Goal: Task Accomplishment & Management: Complete application form

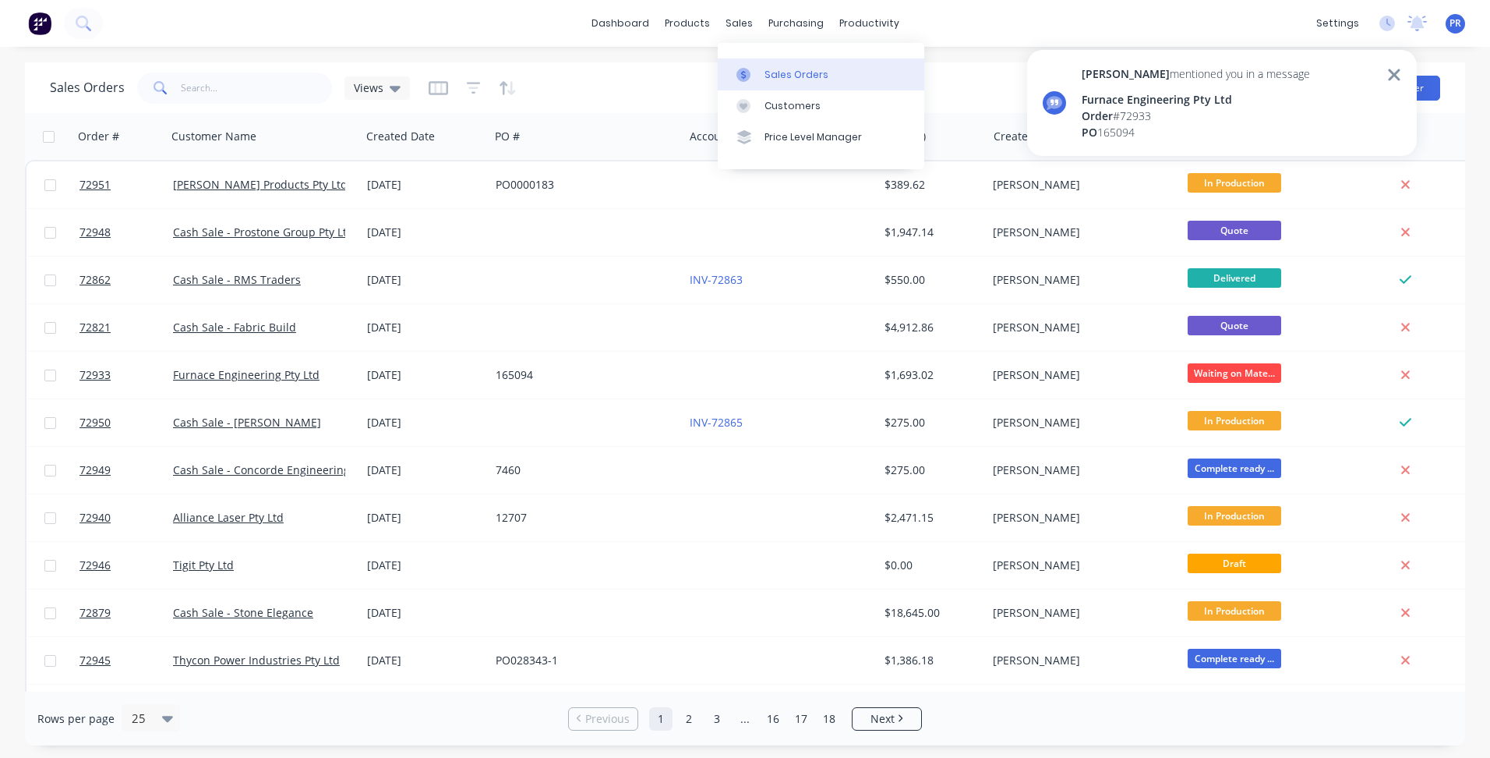
click at [755, 65] on link "Sales Orders" at bounding box center [821, 73] width 207 height 31
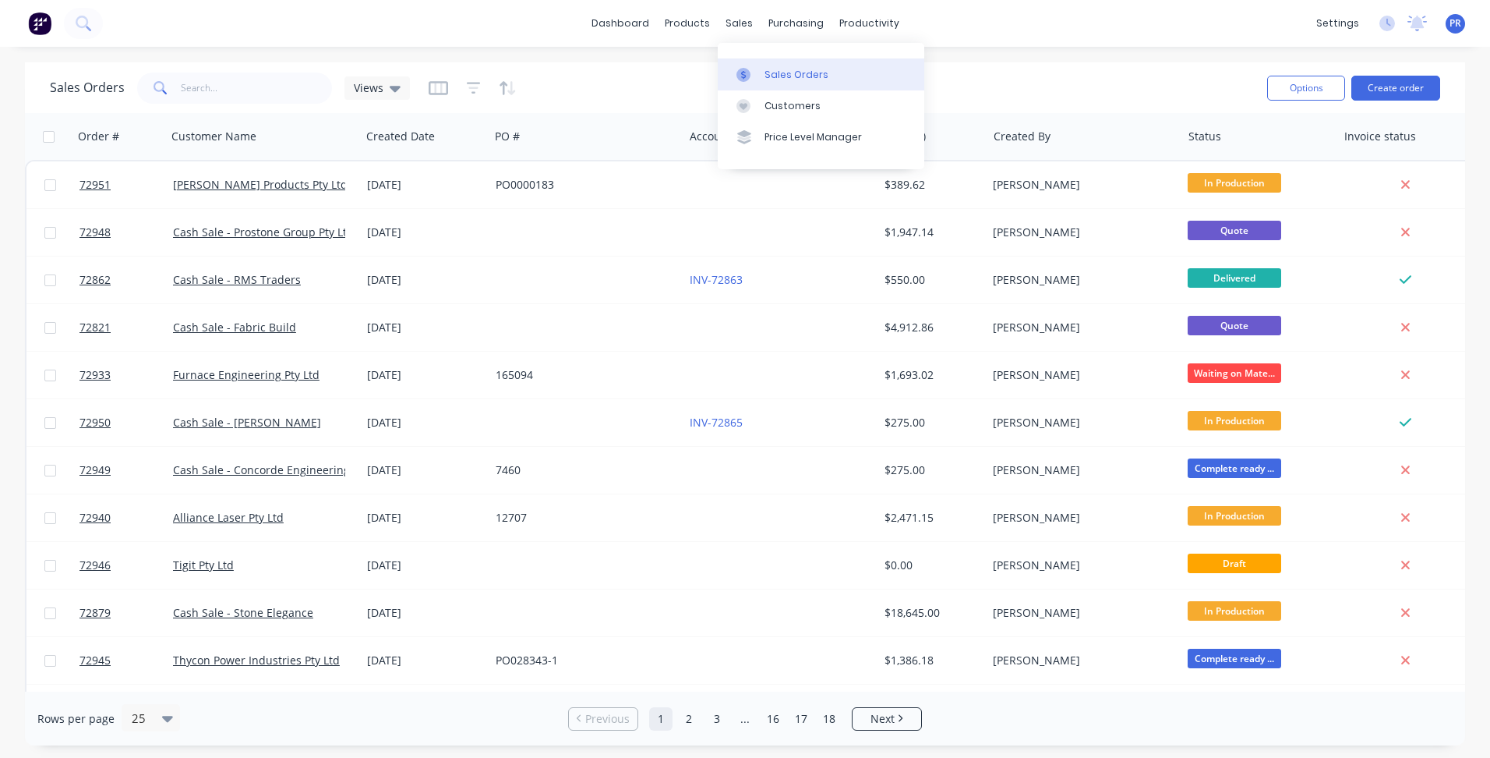
click at [772, 61] on link "Sales Orders" at bounding box center [821, 73] width 207 height 31
click at [840, 82] on link "Sales Orders" at bounding box center [821, 73] width 207 height 31
click at [1100, 60] on div "dashboard products sales purchasing productivity dashboard products Product Cat…" at bounding box center [745, 379] width 1490 height 758
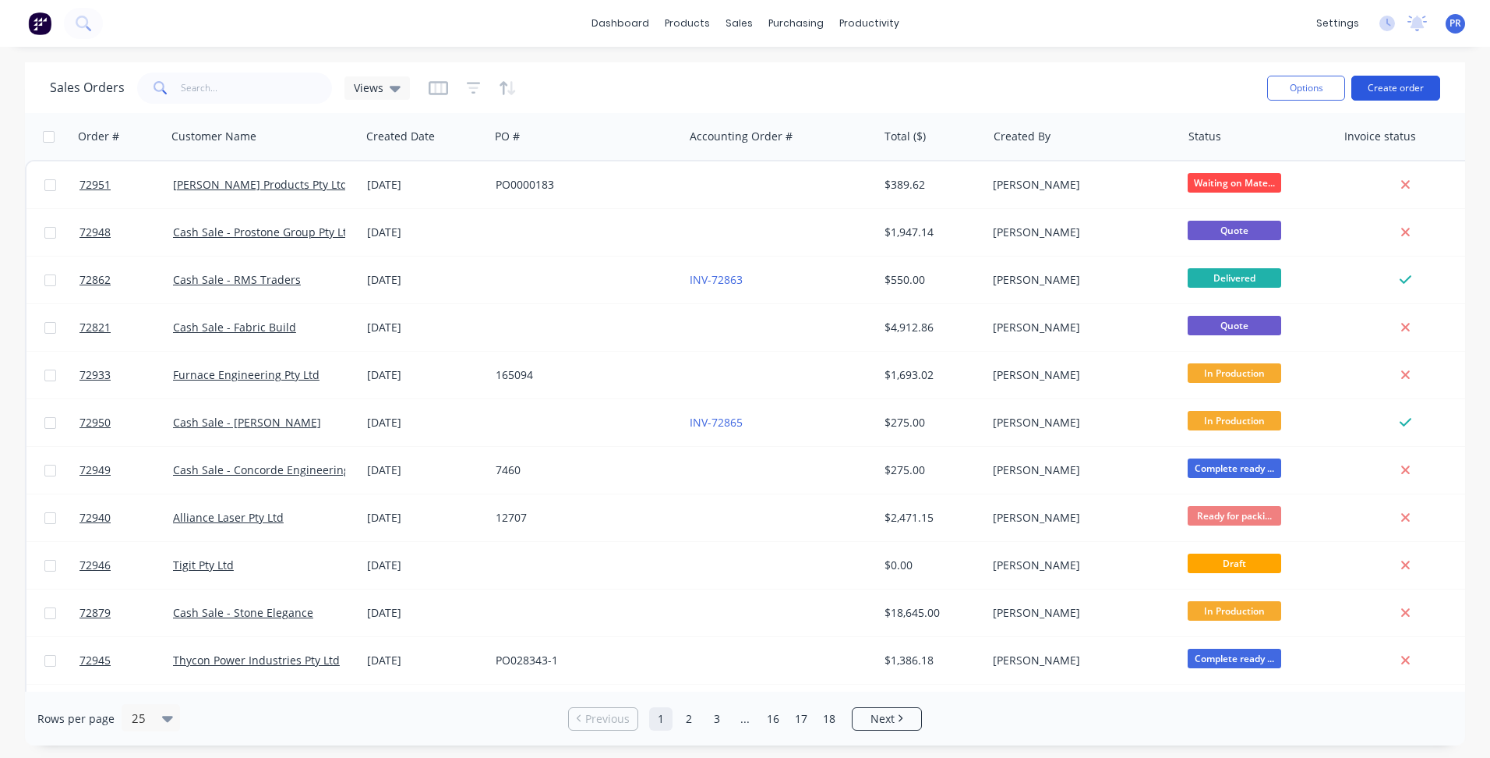
click at [1417, 91] on button "Create order" at bounding box center [1396, 88] width 89 height 25
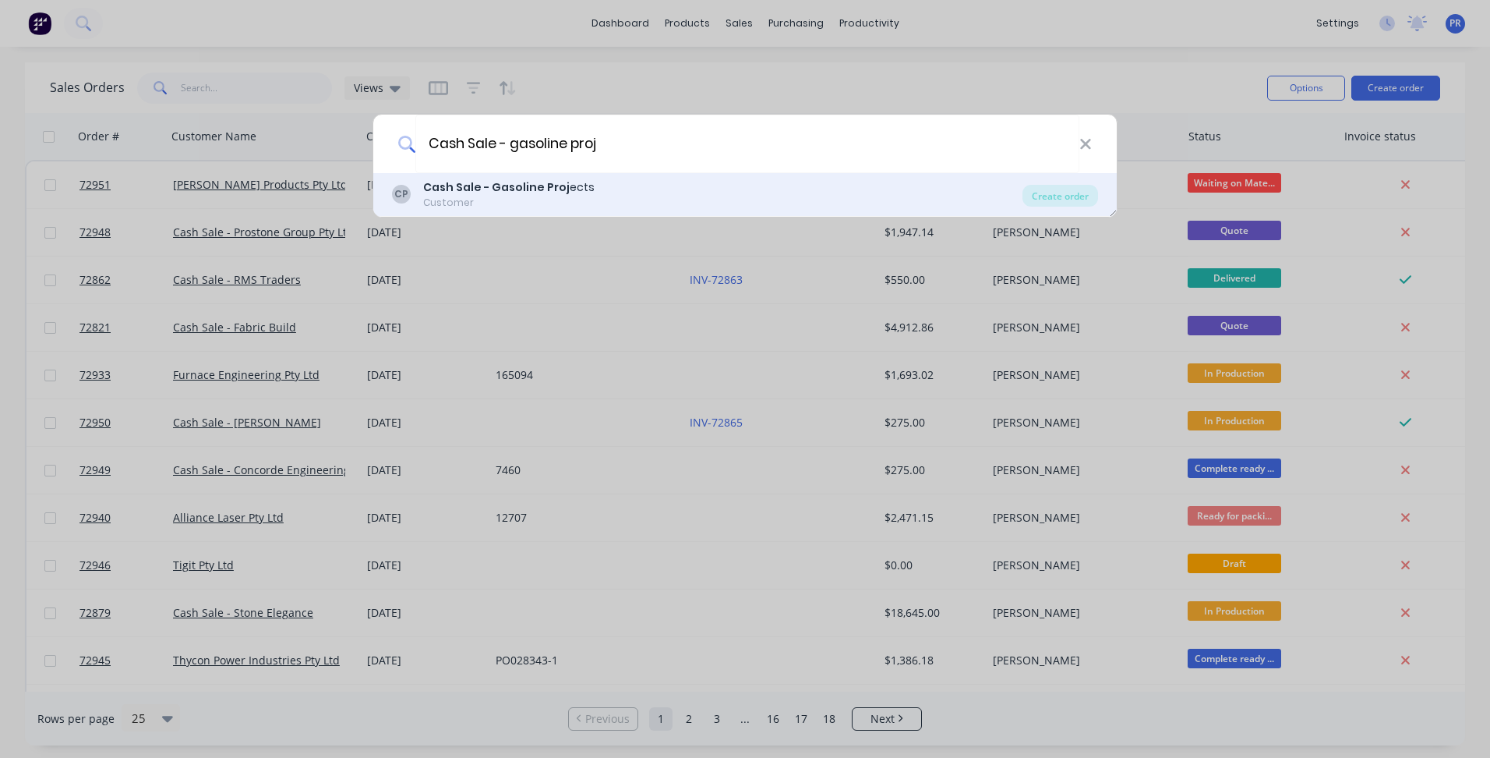
type input "Cash Sale - gasoline proj"
click at [576, 188] on div "Cash Sale - Gasoline Proj ects" at bounding box center [508, 187] width 171 height 16
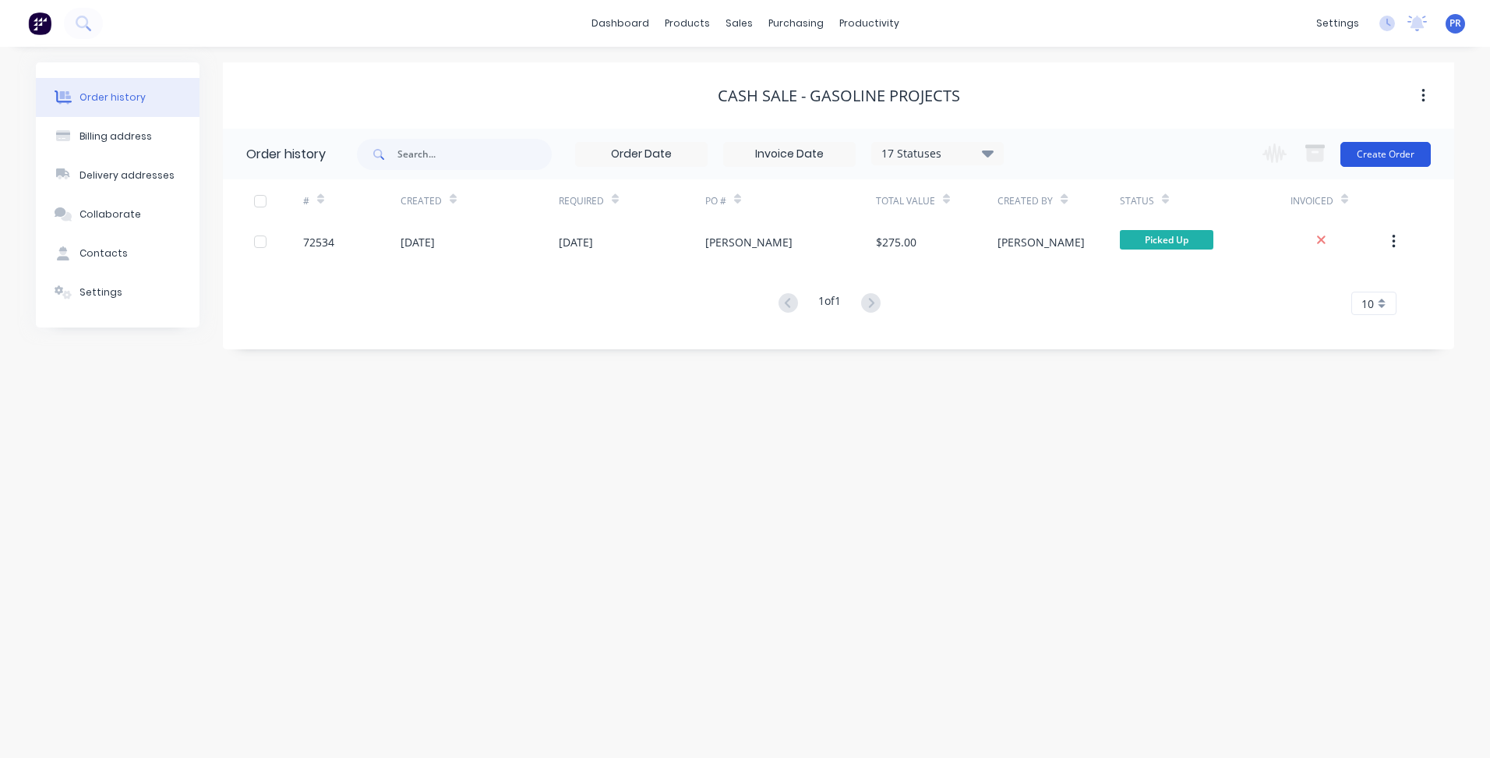
click at [1373, 150] on button "Create Order" at bounding box center [1386, 154] width 90 height 25
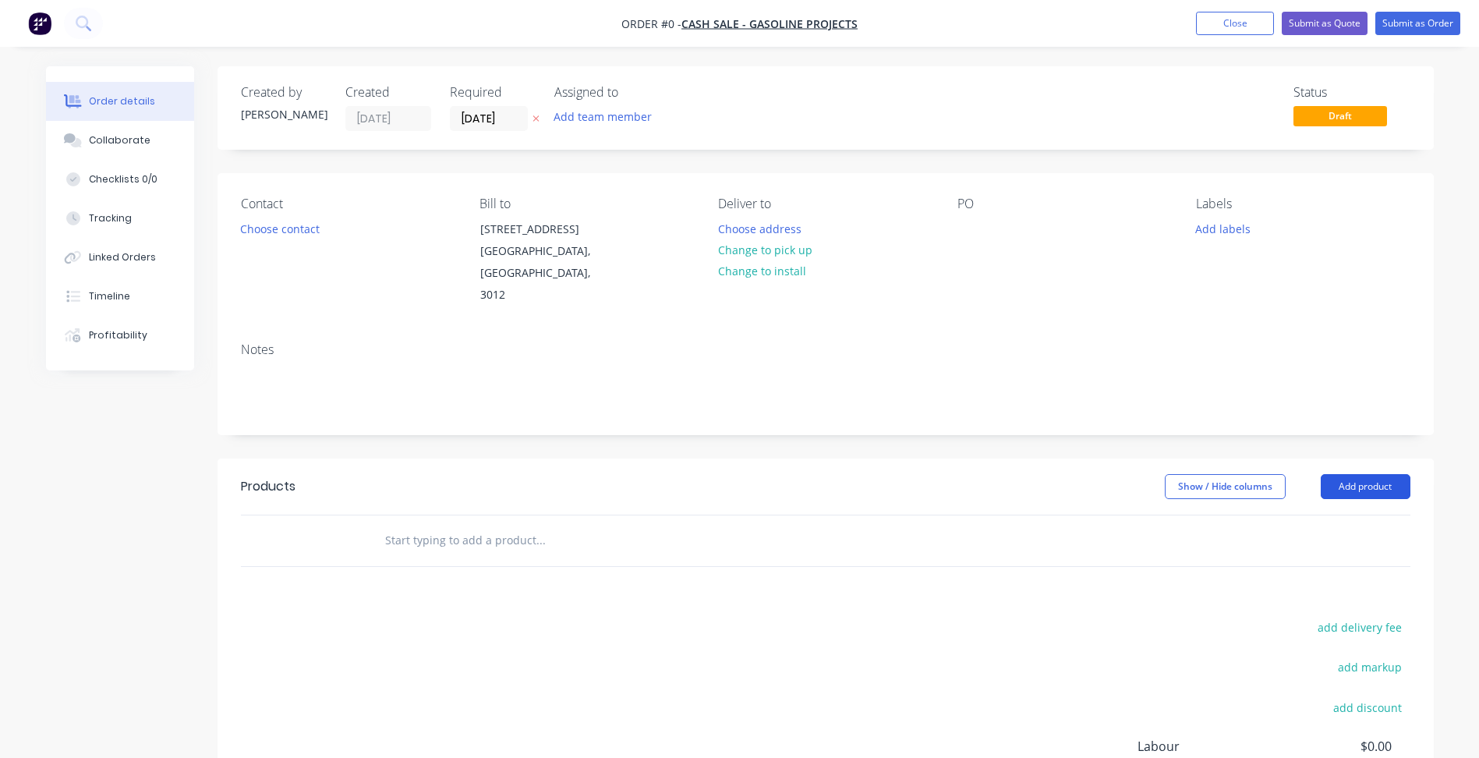
drag, startPoint x: 1373, startPoint y: 479, endPoint x: 1368, endPoint y: 486, distance: 8.9
click at [1373, 479] on button "Add product" at bounding box center [1365, 486] width 90 height 25
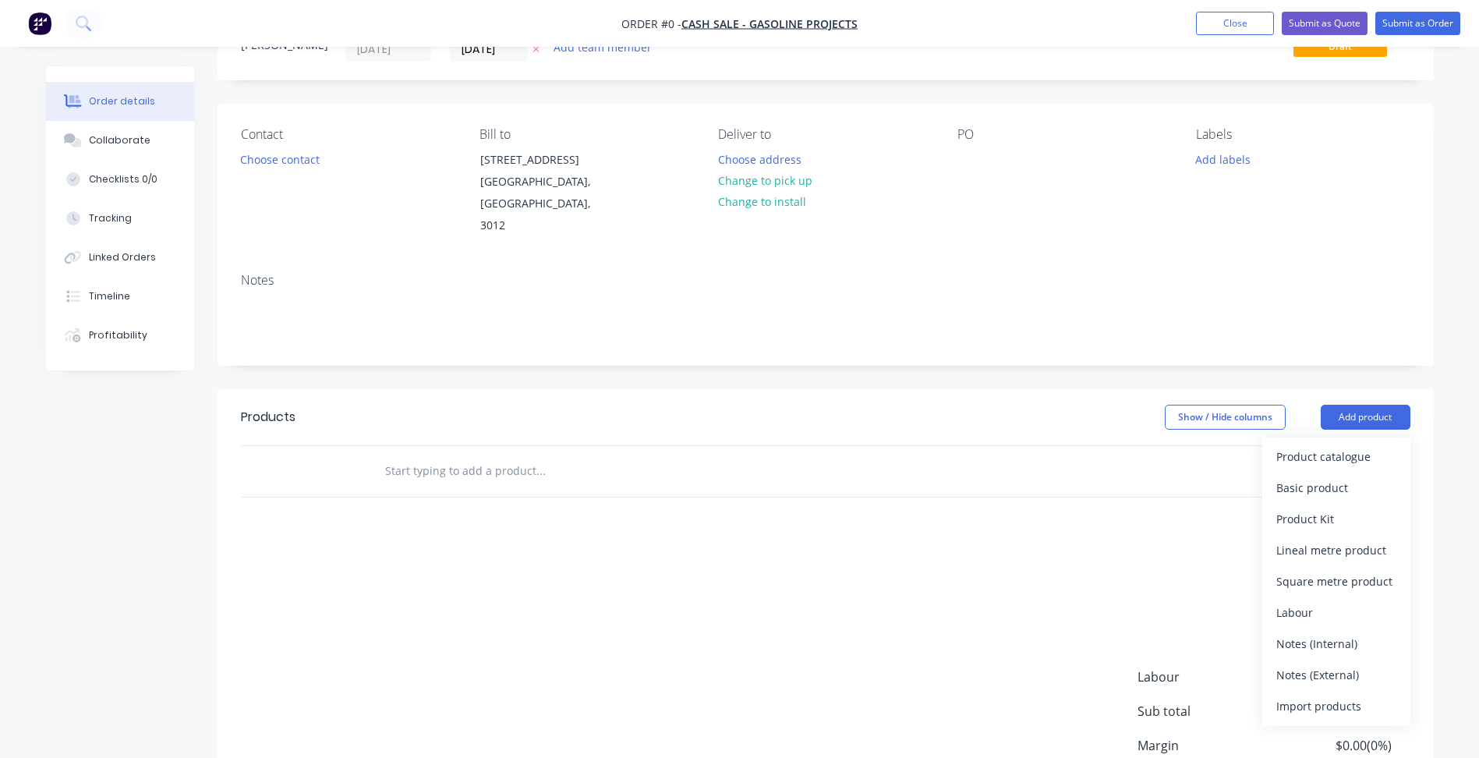
scroll to position [156, 0]
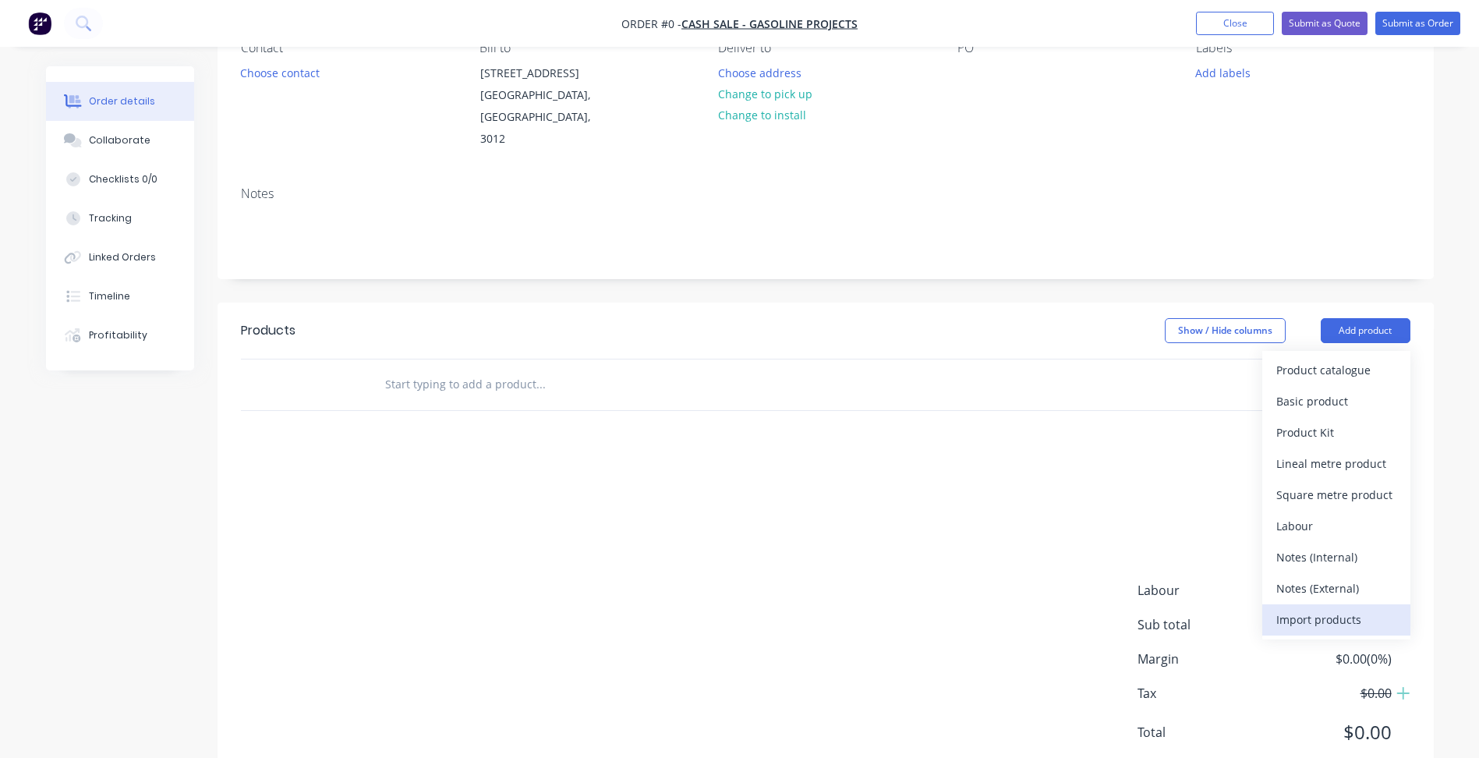
click at [1319, 619] on div "Import products" at bounding box center [1336, 619] width 120 height 23
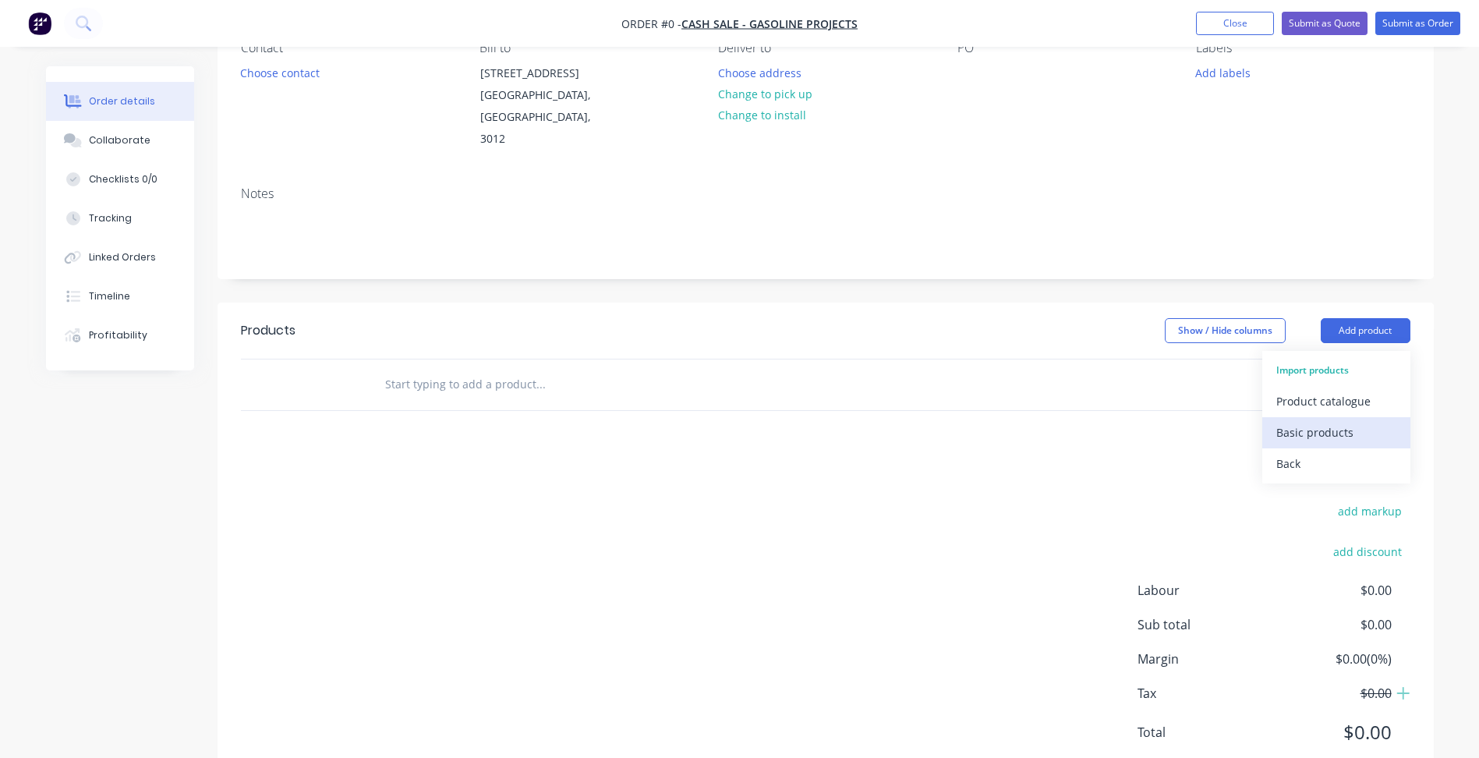
click at [1310, 426] on div "Basic products" at bounding box center [1336, 432] width 120 height 23
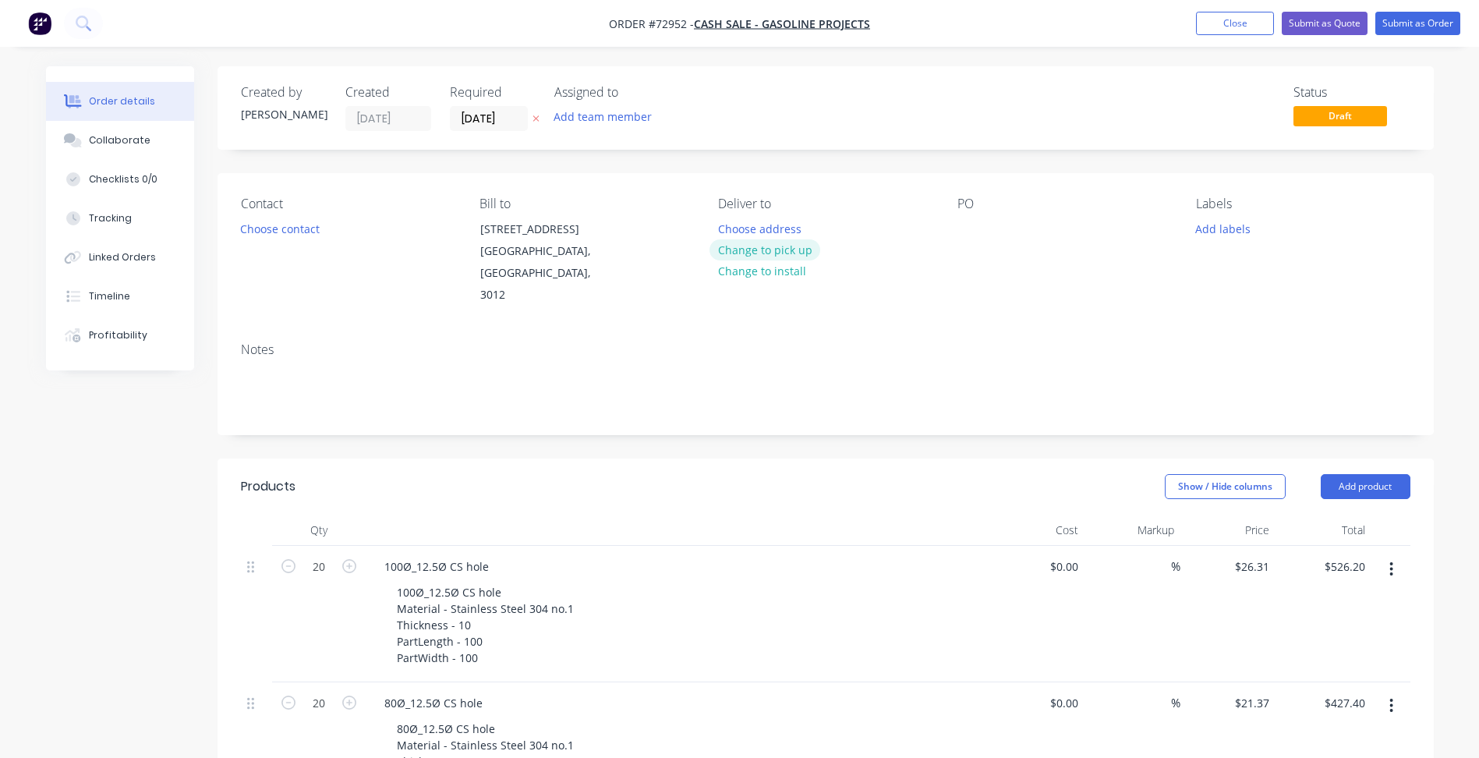
click at [758, 255] on button "Change to pick up" at bounding box center [764, 249] width 111 height 21
click at [283, 232] on button "Choose contact" at bounding box center [280, 227] width 96 height 21
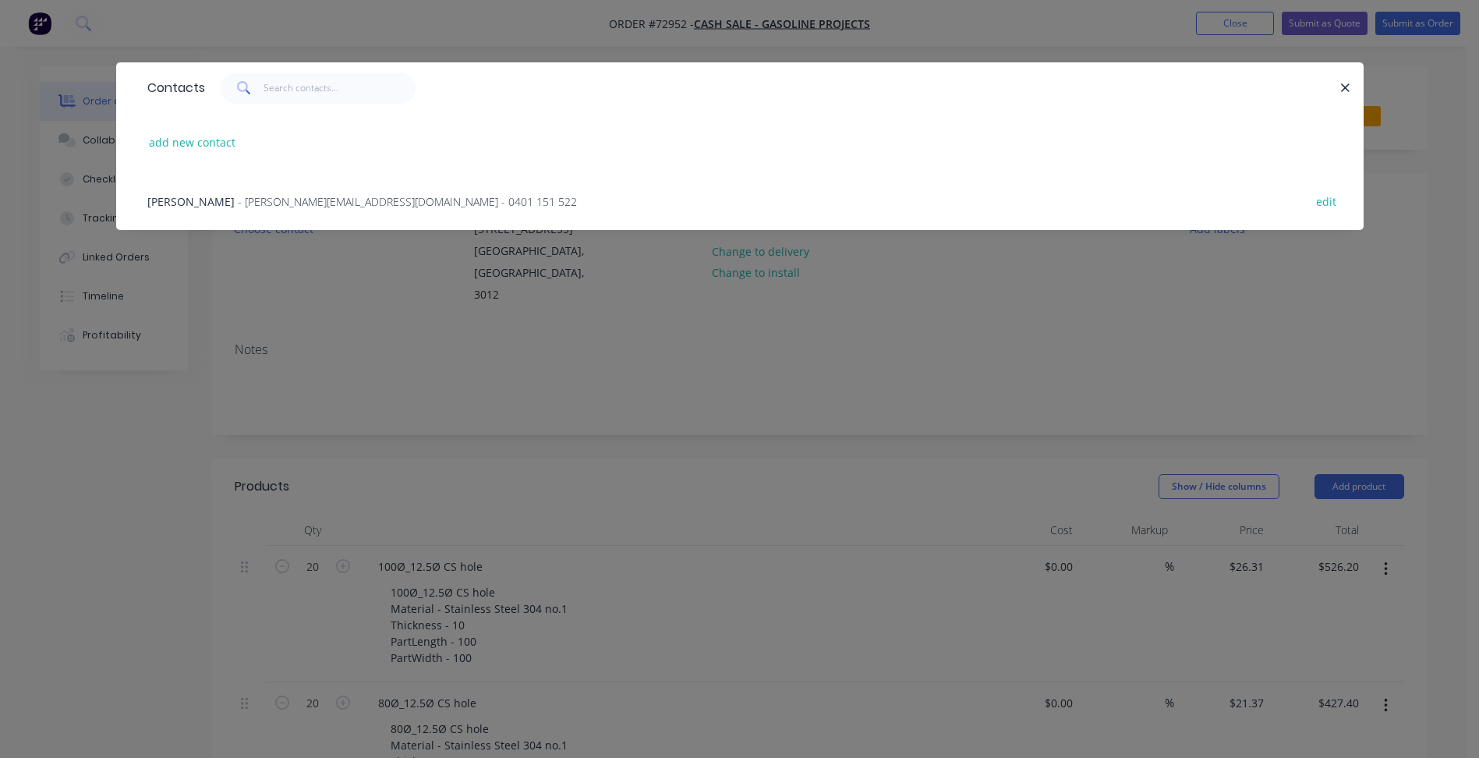
click at [238, 202] on span "- tony@gasolineprojects.com.au - 0401 151 522" at bounding box center [407, 201] width 339 height 15
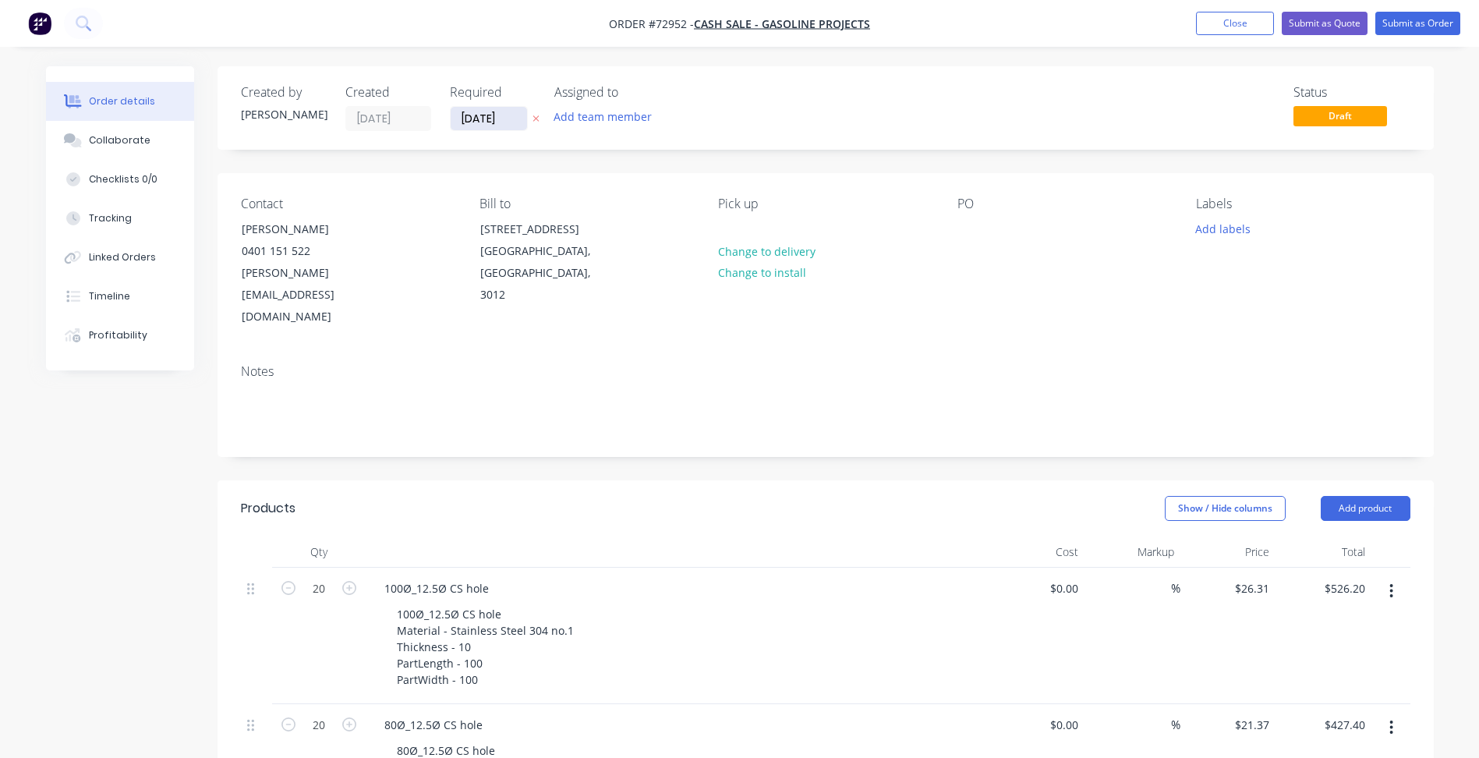
click at [472, 115] on input "03/10/25" at bounding box center [489, 118] width 76 height 23
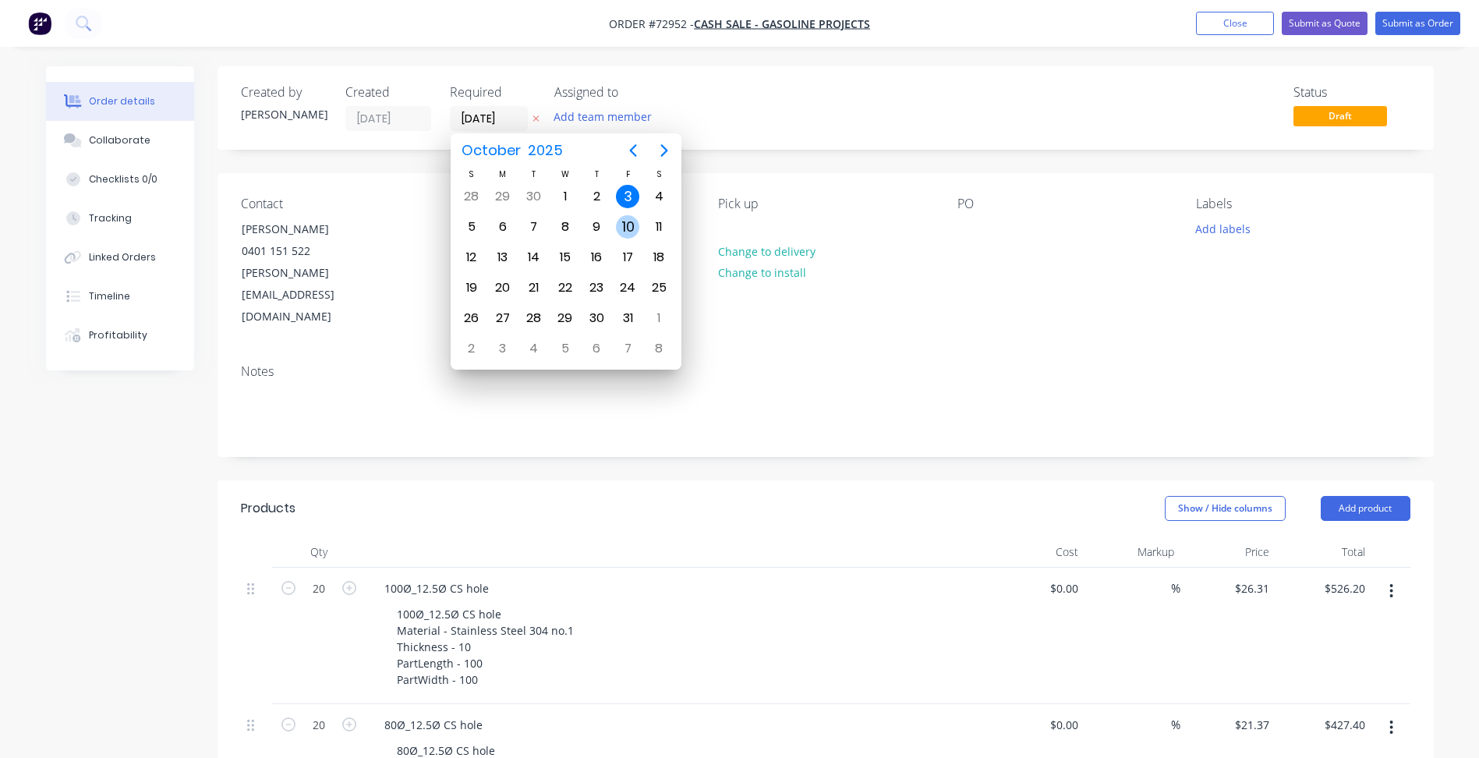
click at [626, 228] on div "10" at bounding box center [627, 226] width 23 height 23
type input "10/10/25"
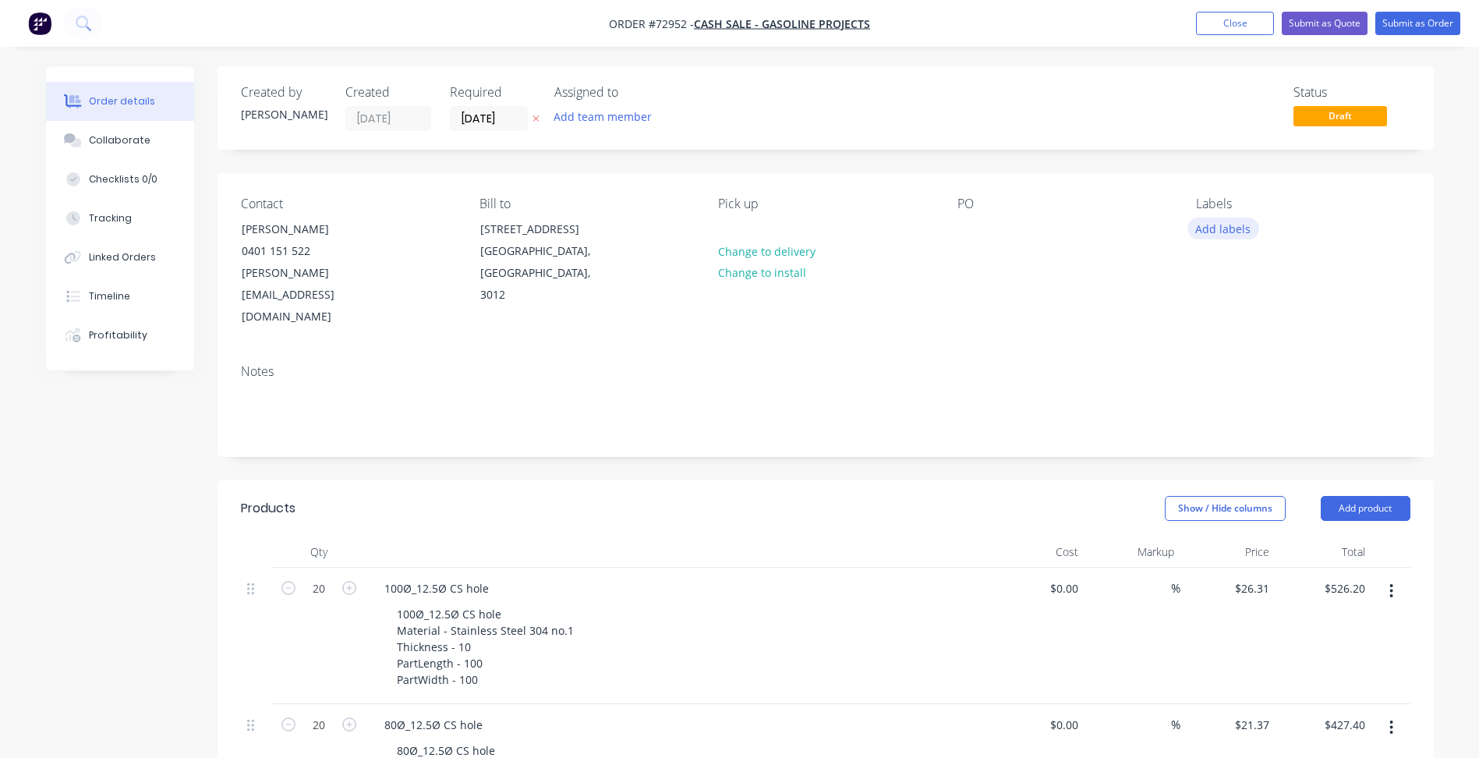
click at [1235, 231] on button "Add labels" at bounding box center [1223, 227] width 72 height 21
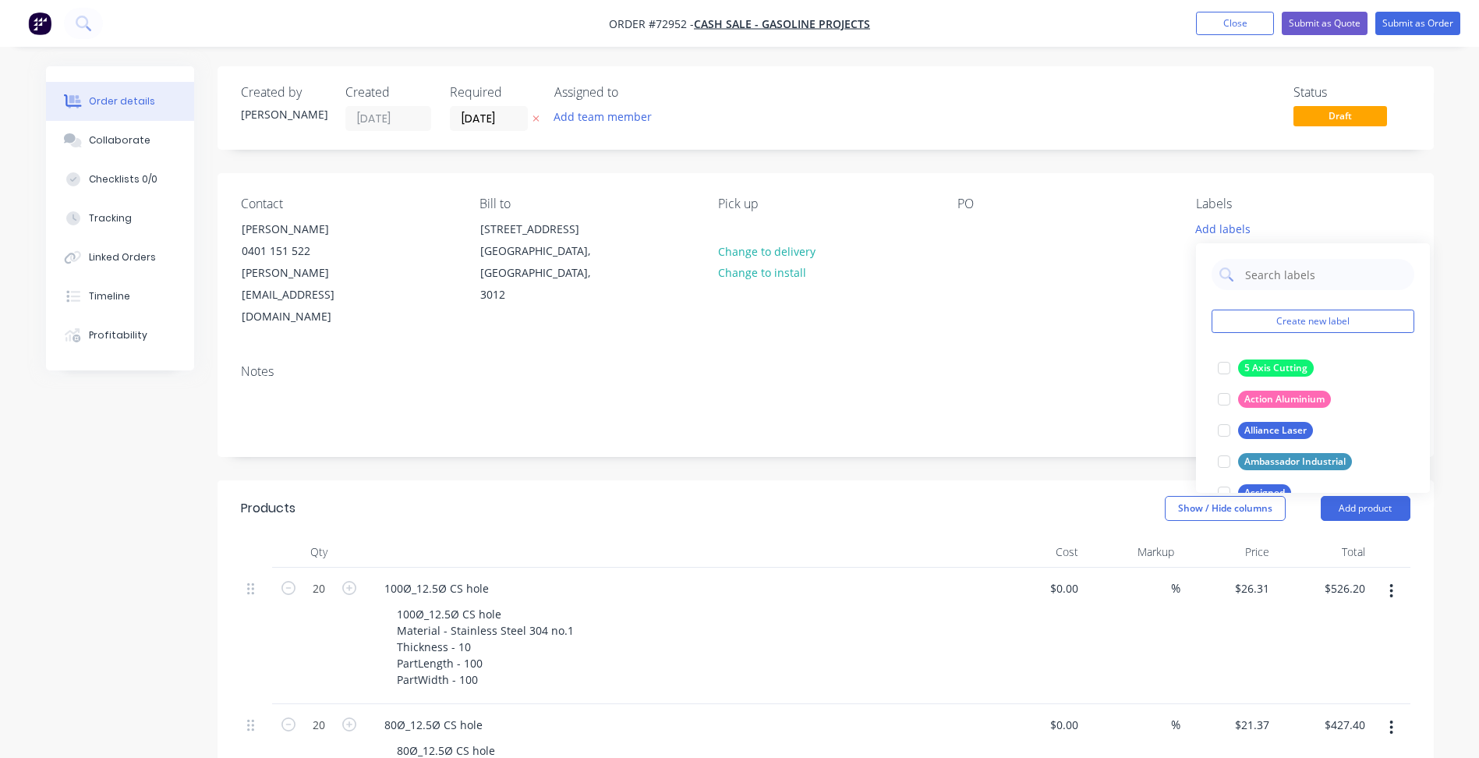
click at [1119, 326] on div "Contact Tony Tronca 0401 151 522 tony@gasolineprojects.com.au Bill to Unit 10/4…" at bounding box center [825, 262] width 1216 height 179
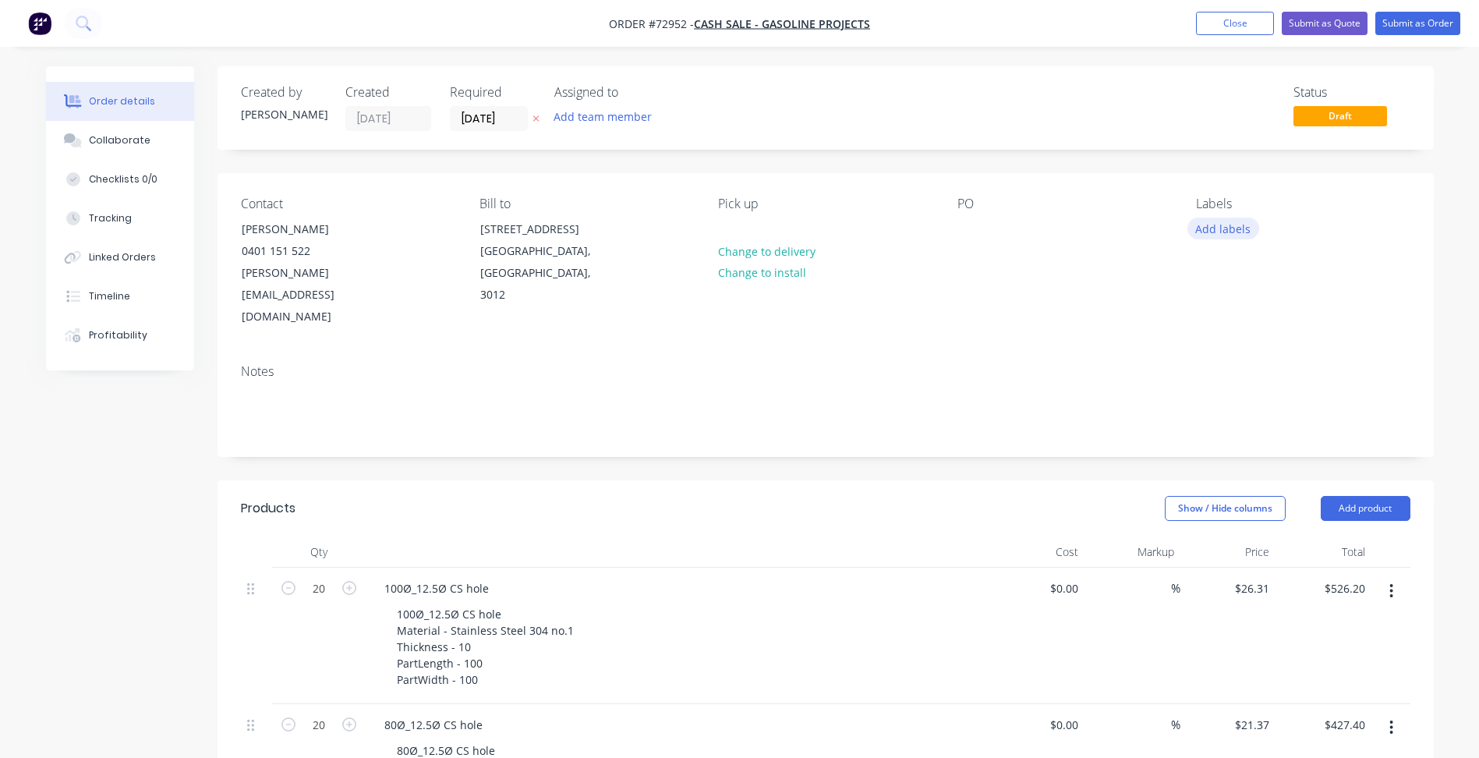
click at [1198, 224] on button "Add labels" at bounding box center [1223, 227] width 72 height 21
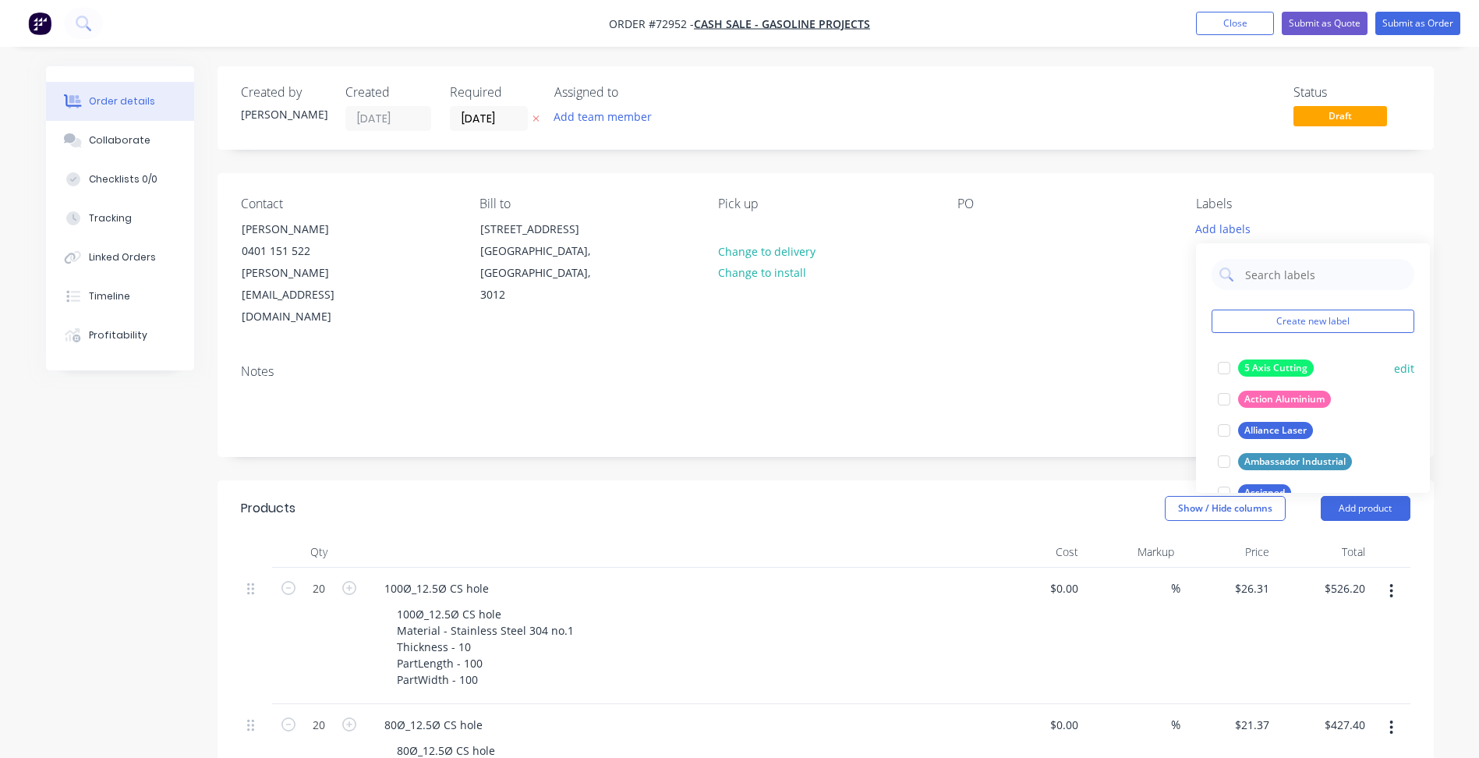
click at [1215, 368] on div at bounding box center [1223, 367] width 31 height 31
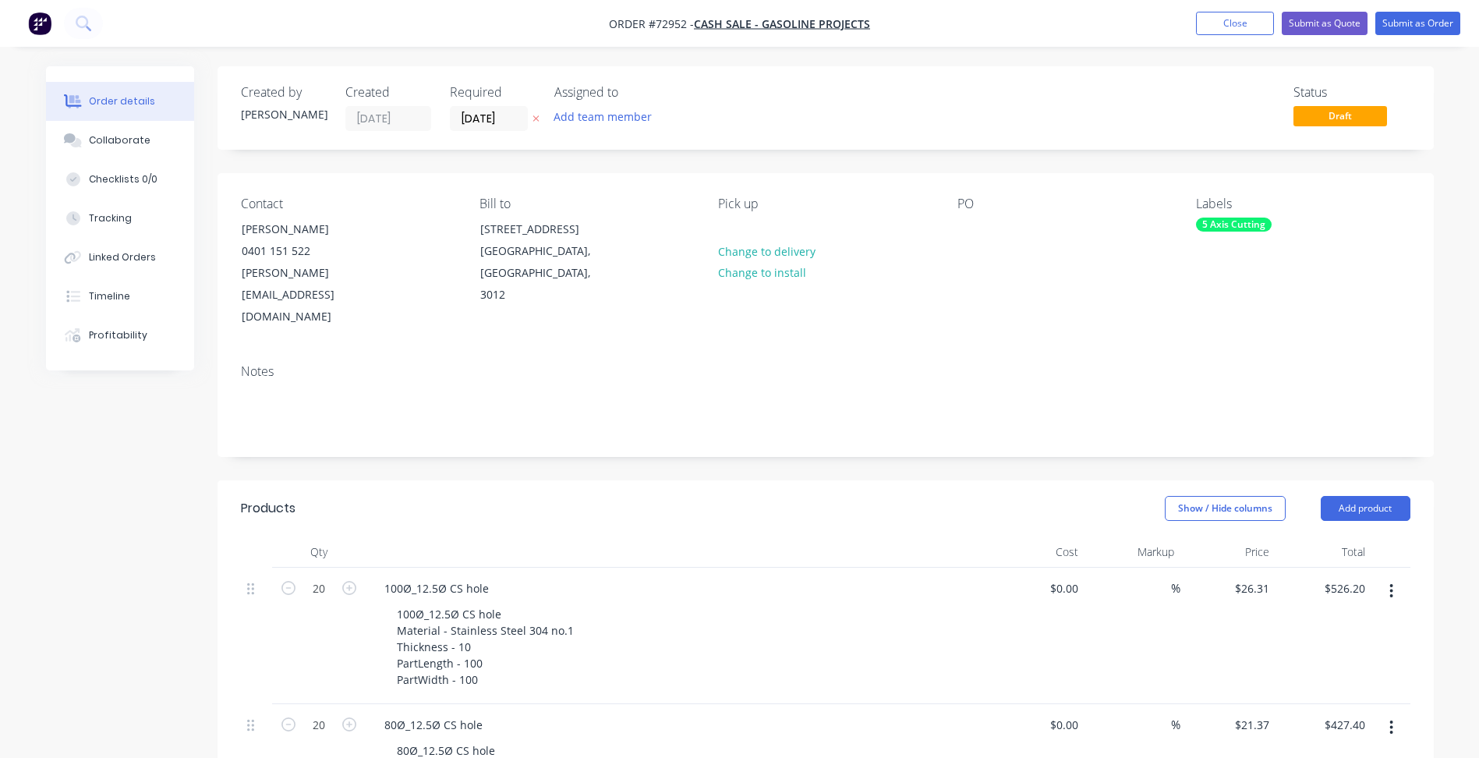
click at [954, 364] on div "Notes" at bounding box center [825, 371] width 1169 height 15
click at [1409, 24] on button "Submit as Order" at bounding box center [1417, 23] width 85 height 23
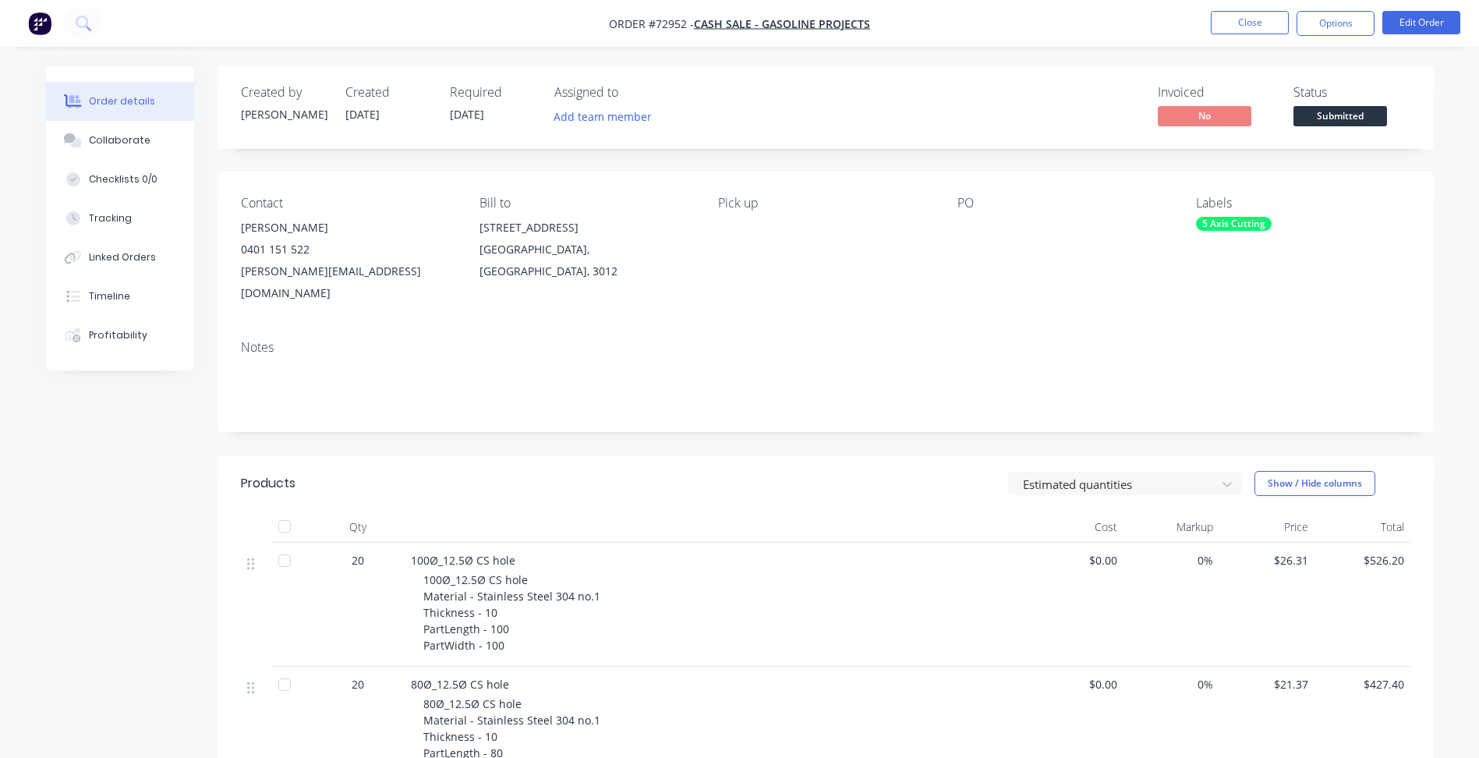
click at [1339, 115] on span "Submitted" at bounding box center [1340, 115] width 94 height 19
click at [1264, 28] on button "Close" at bounding box center [1250, 22] width 78 height 23
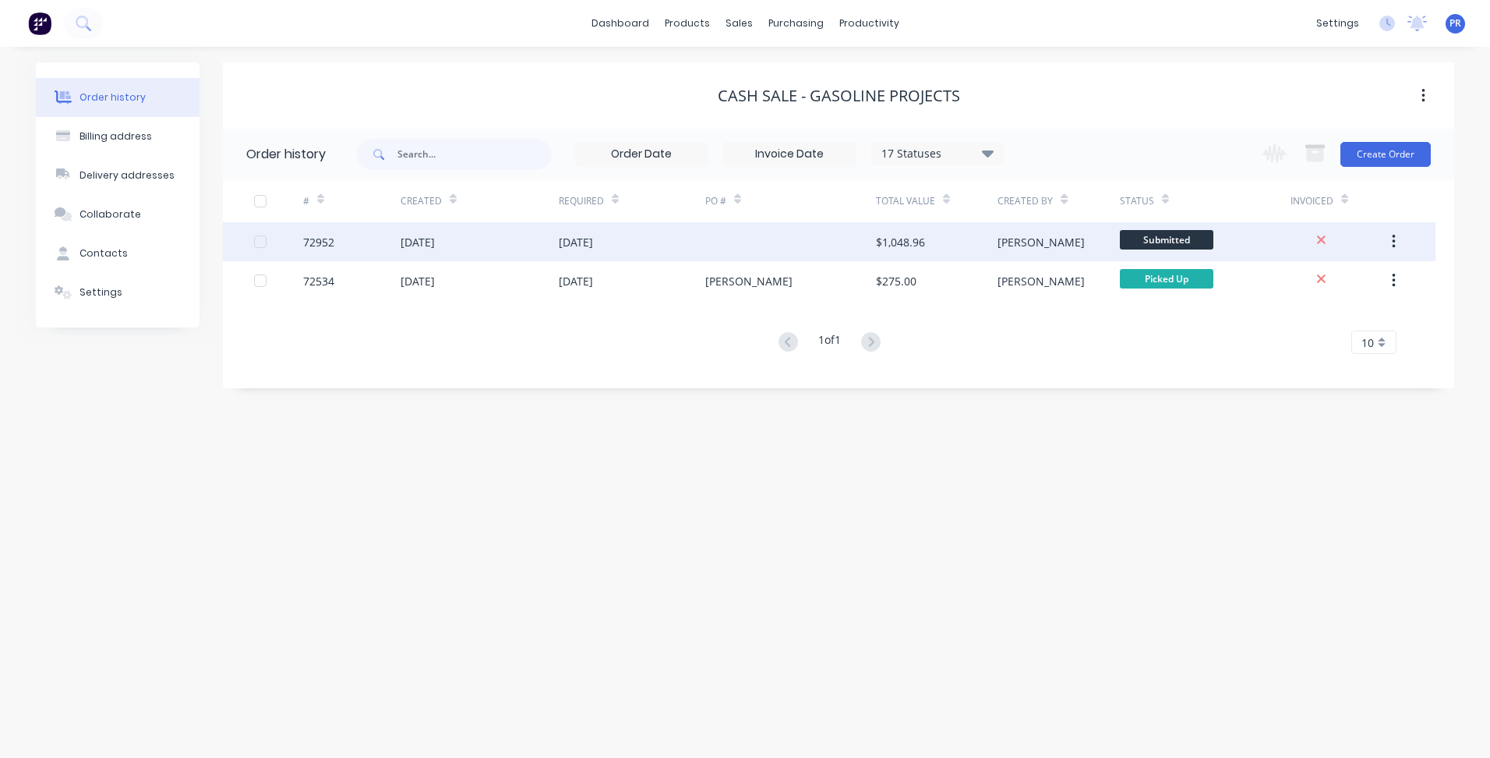
click at [1197, 235] on span "Submitted" at bounding box center [1167, 239] width 94 height 19
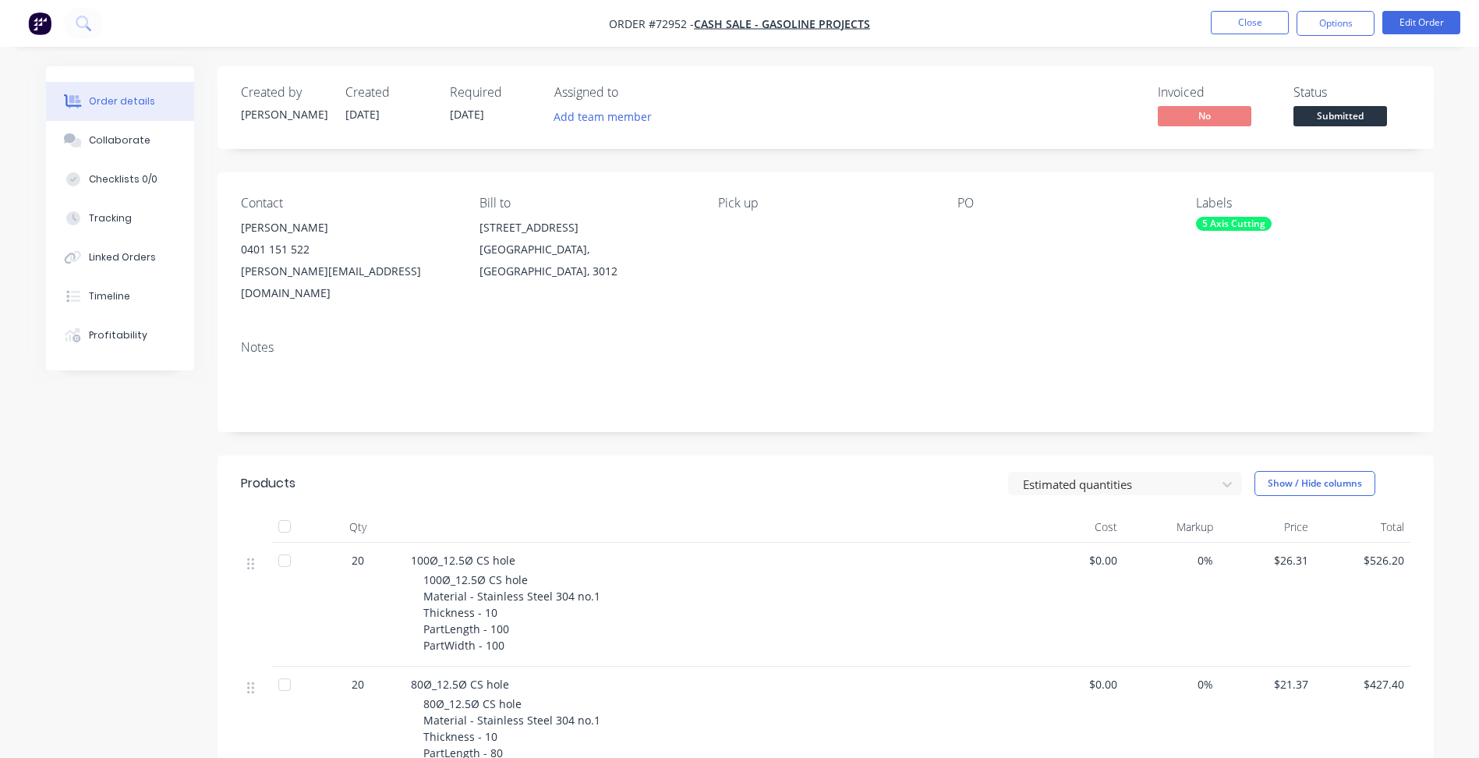
click at [1338, 111] on span "Submitted" at bounding box center [1340, 115] width 94 height 19
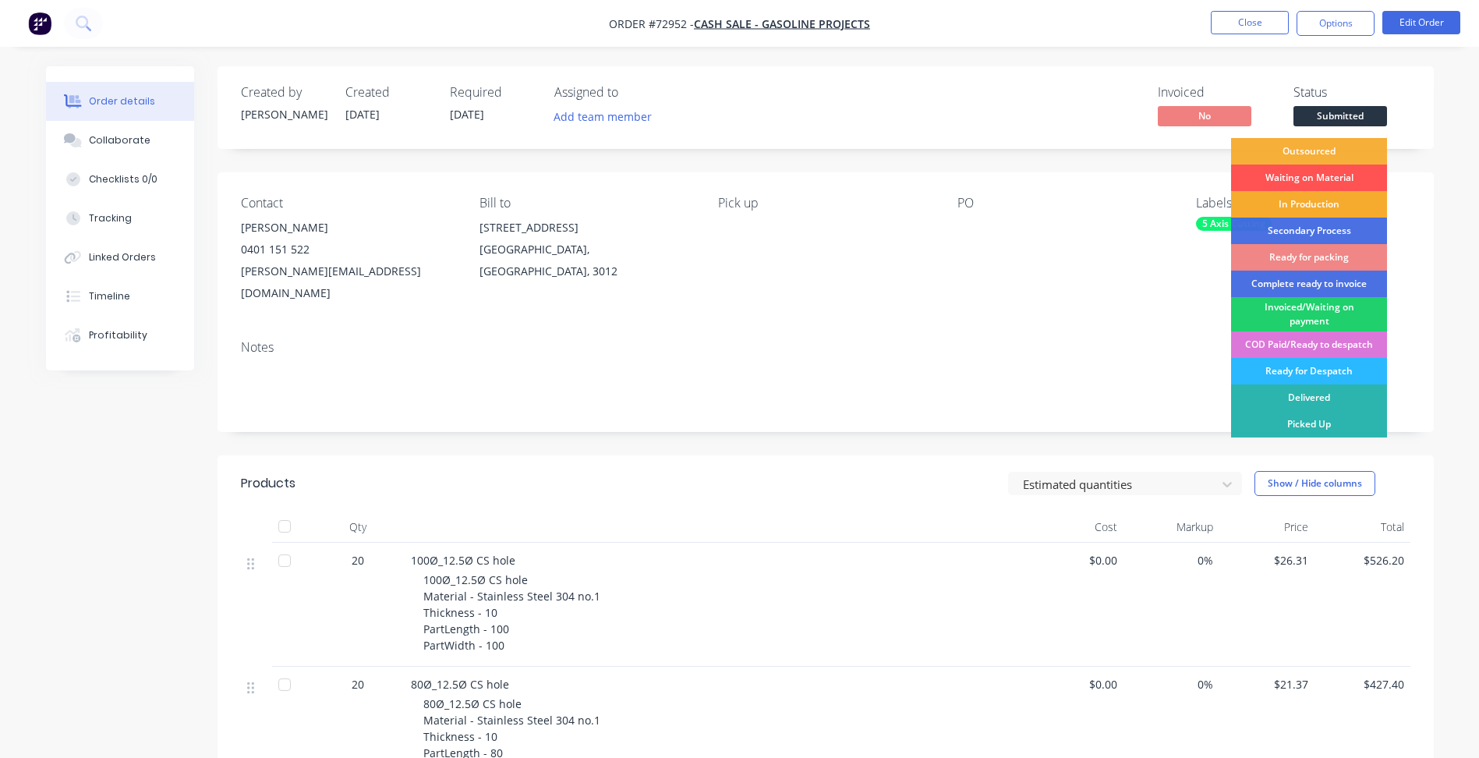
click at [1306, 200] on div "In Production" at bounding box center [1309, 204] width 156 height 27
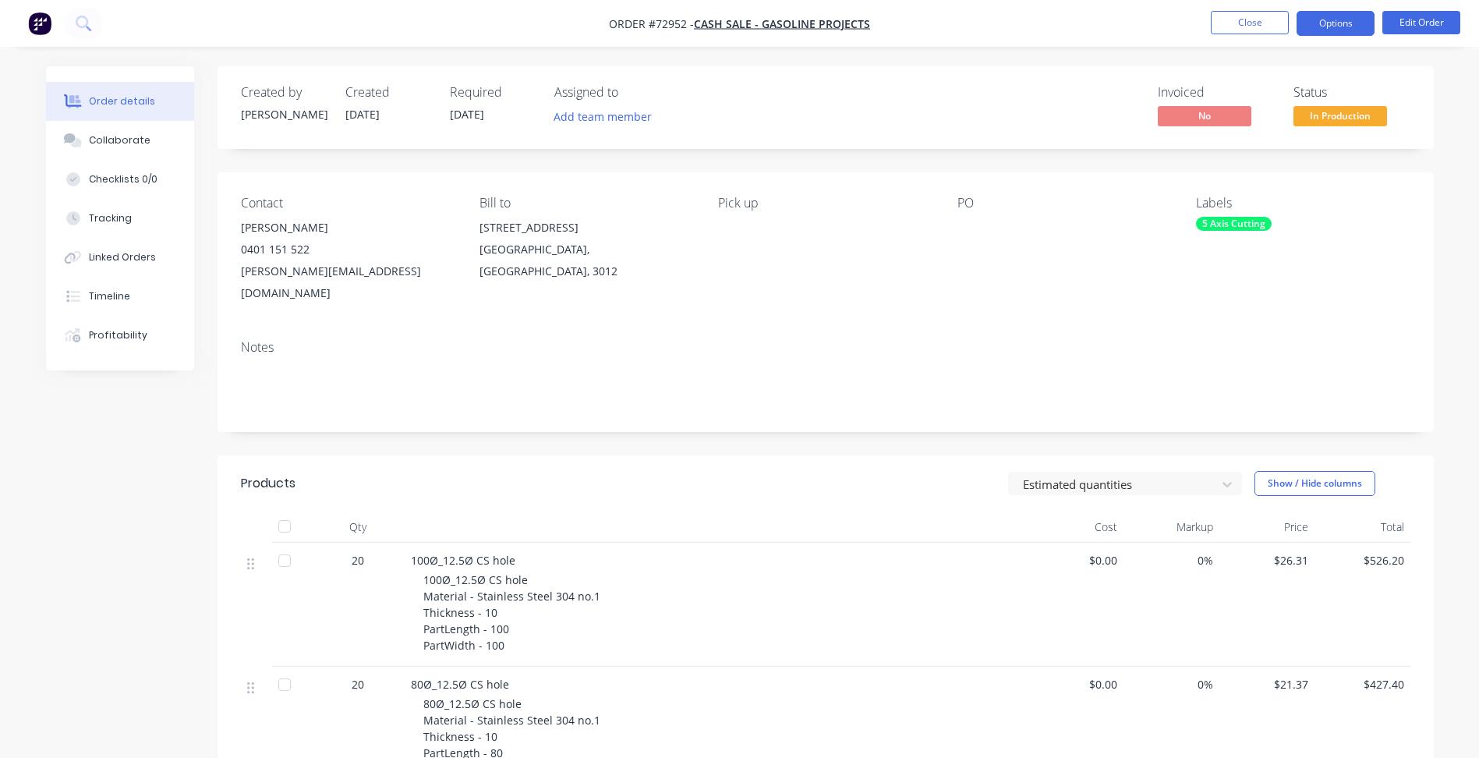
click at [1328, 17] on button "Options" at bounding box center [1335, 23] width 78 height 25
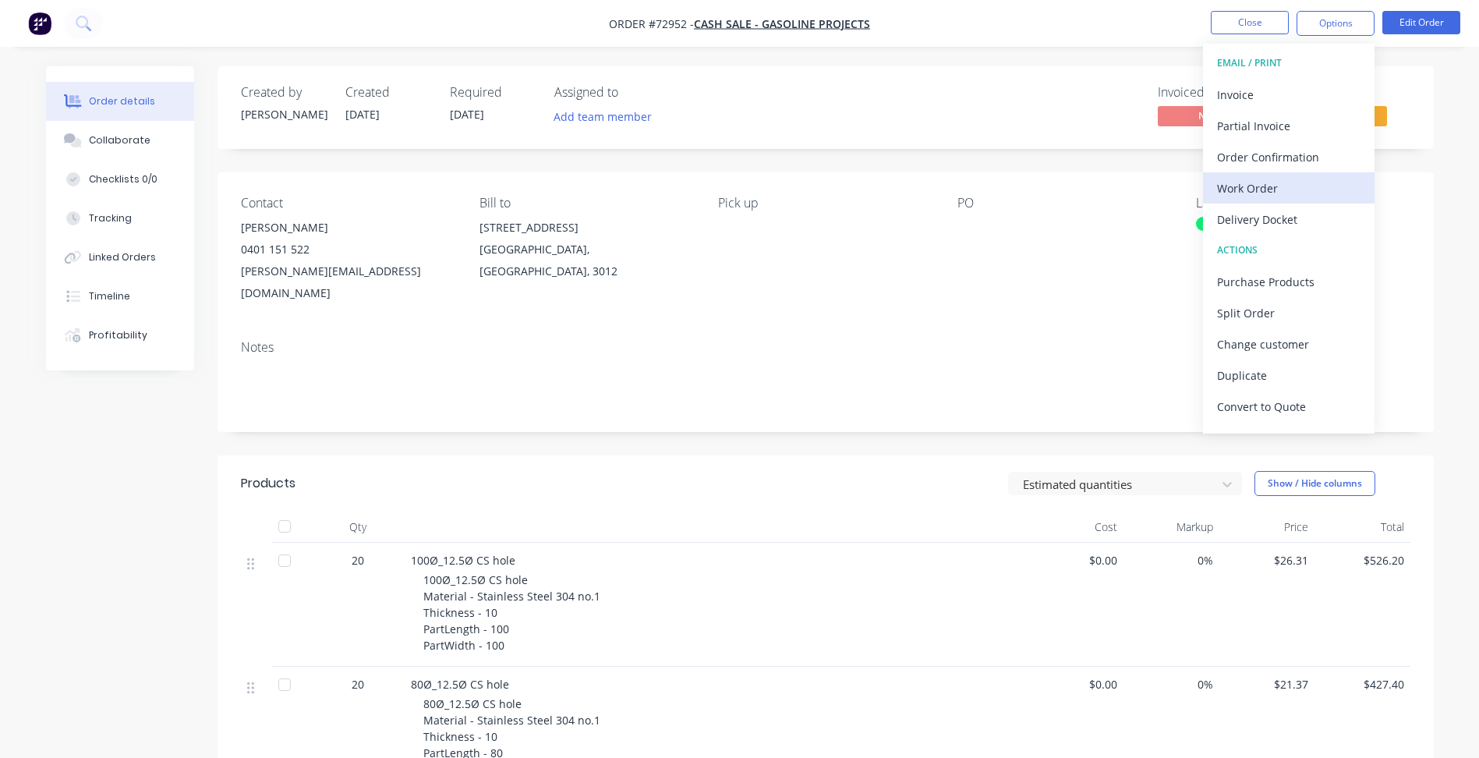
click at [1270, 178] on div "Work Order" at bounding box center [1288, 188] width 143 height 23
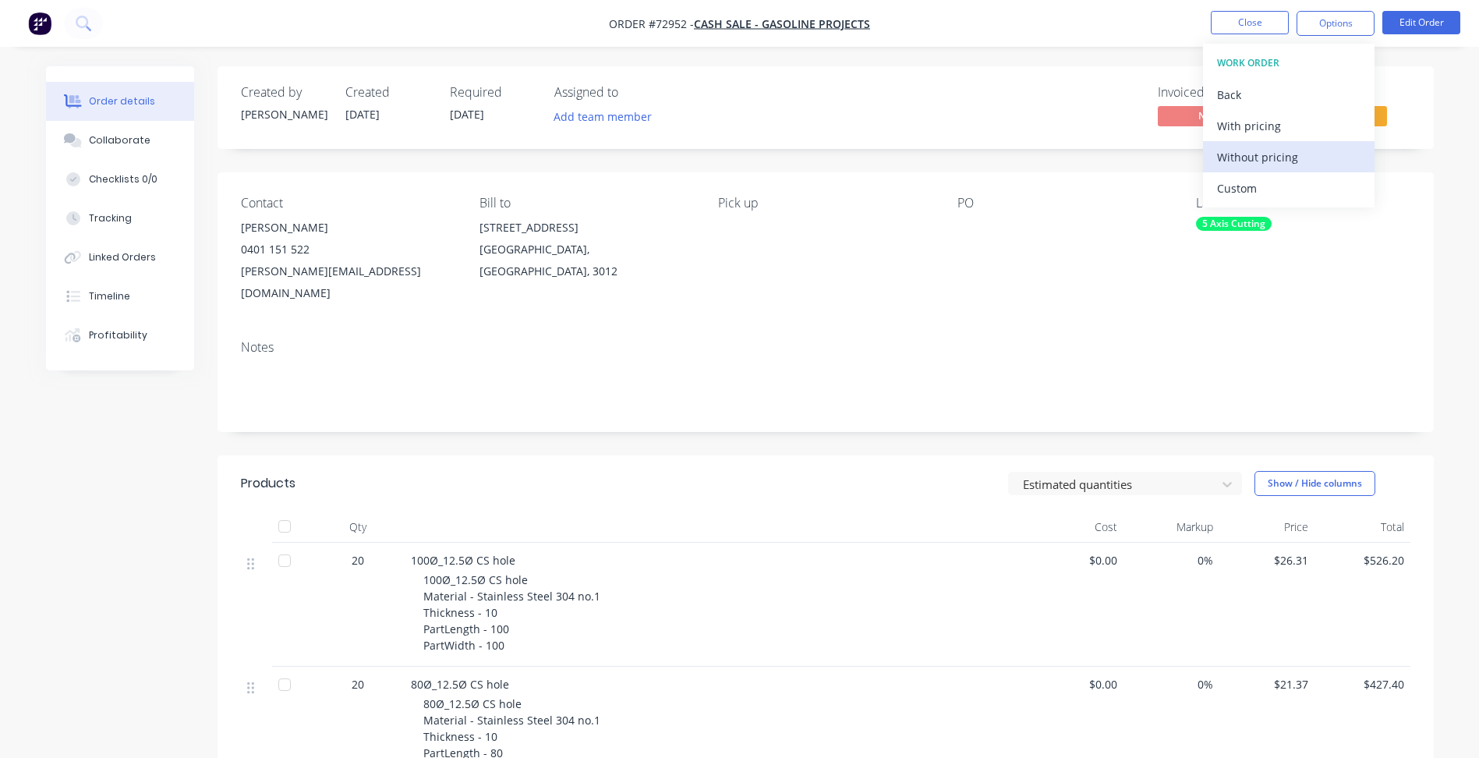
click at [1247, 161] on div "Without pricing" at bounding box center [1288, 157] width 143 height 23
